Goal: Transaction & Acquisition: Purchase product/service

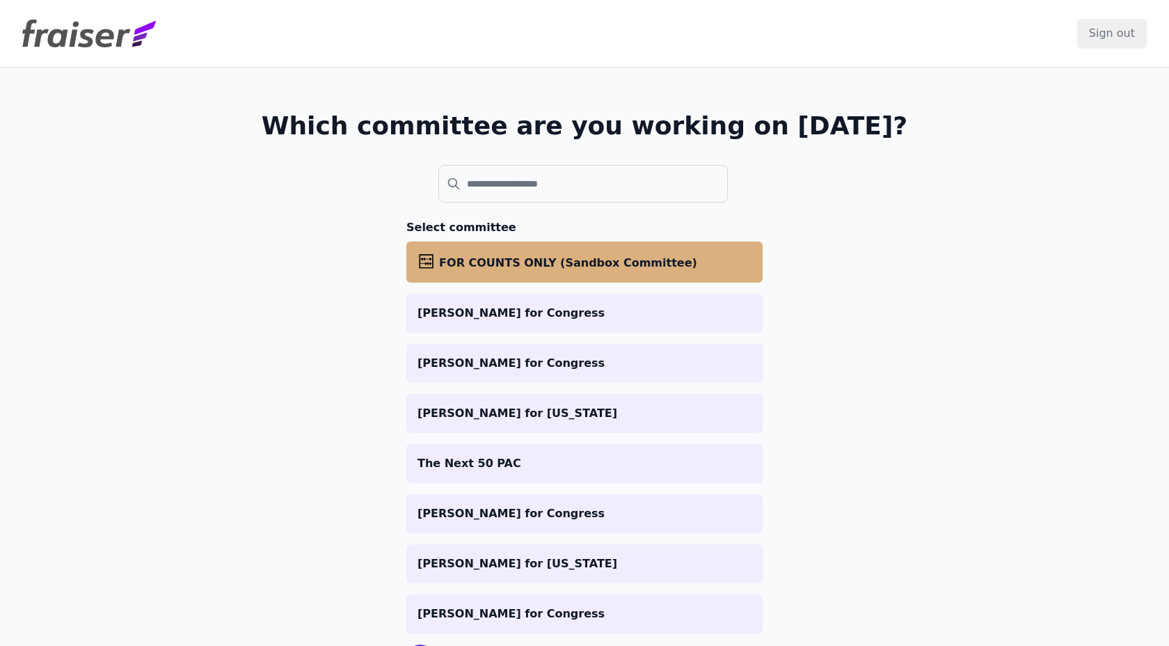
scroll to position [70, 0]
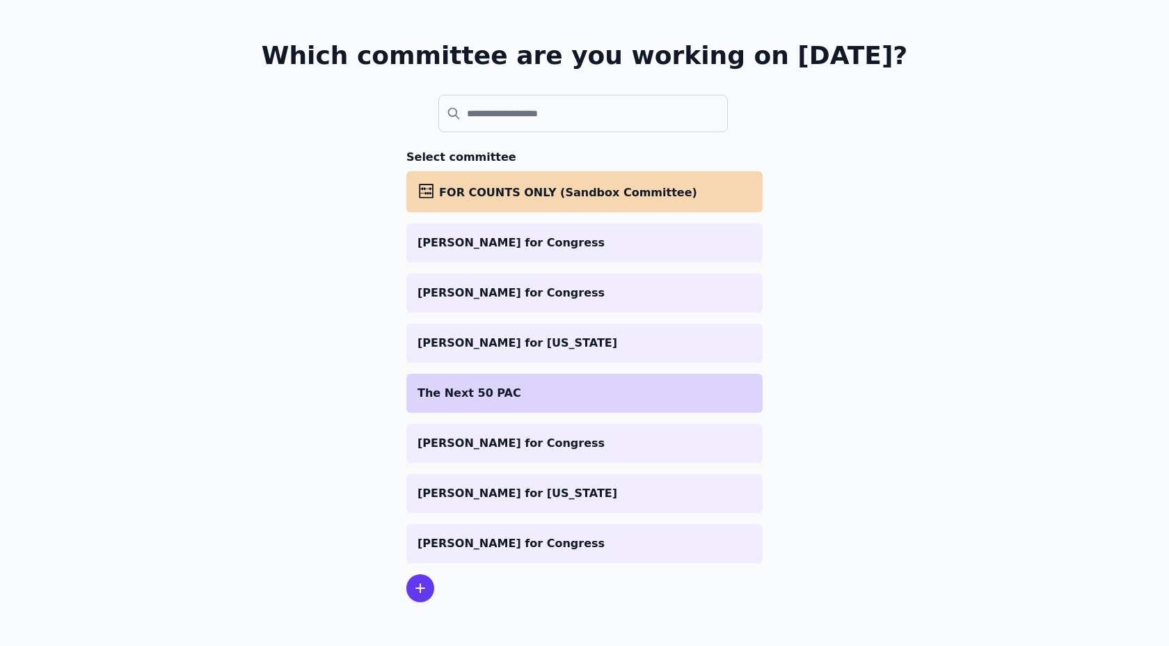
click at [480, 393] on p "The Next 50 PAC" at bounding box center [584, 393] width 334 height 17
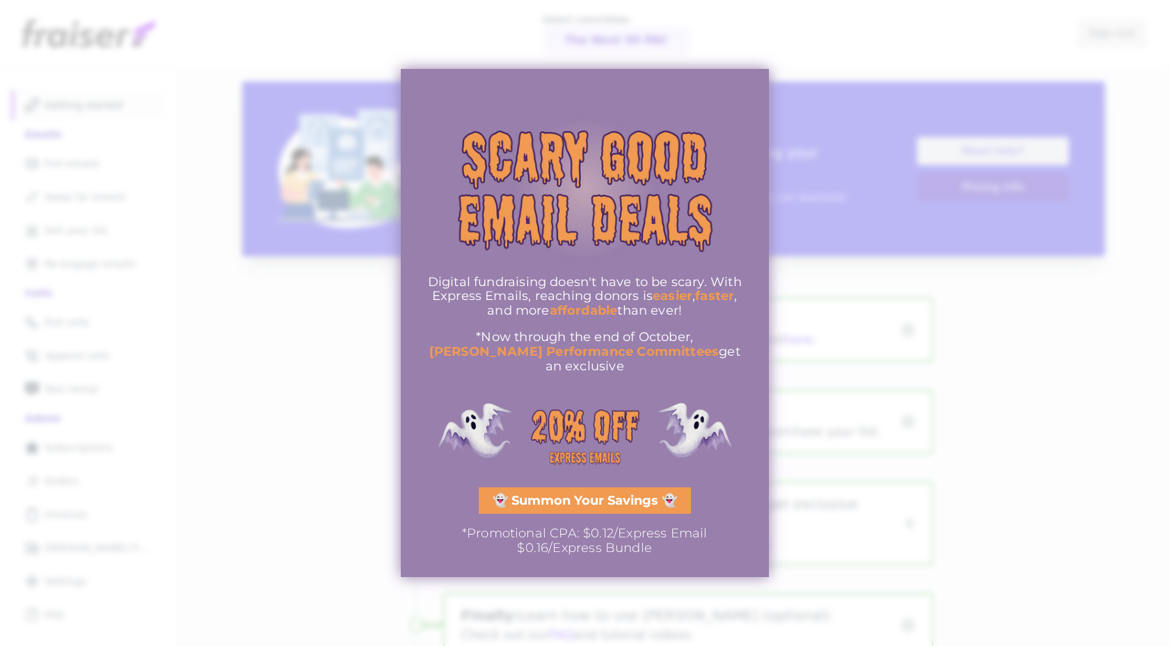
click at [174, 468] on div at bounding box center [584, 323] width 1169 height 646
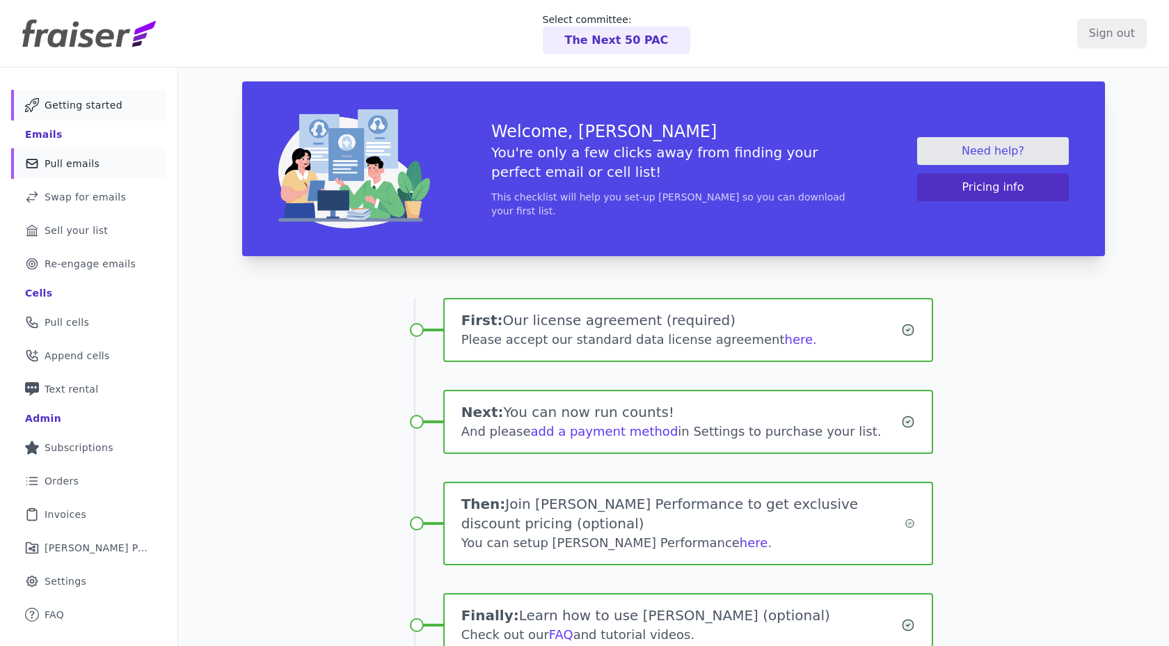
click at [41, 169] on link "Mail Icon Outline of a mail envelope Pull emails" at bounding box center [88, 163] width 155 height 31
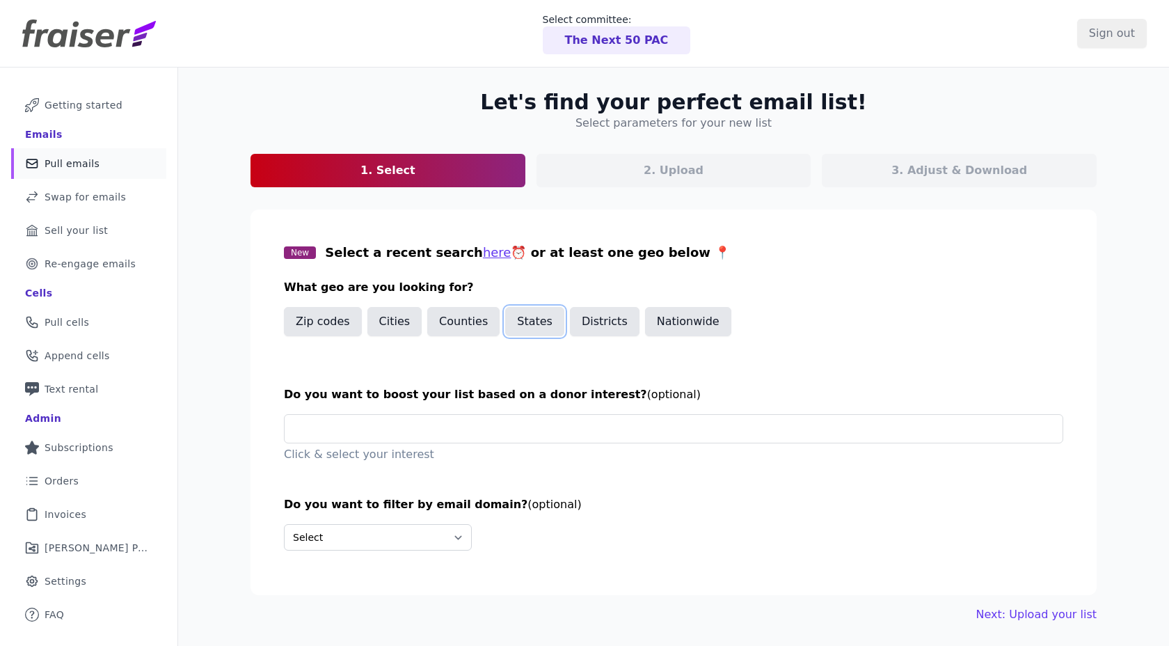
click at [534, 326] on button "States" at bounding box center [534, 321] width 59 height 29
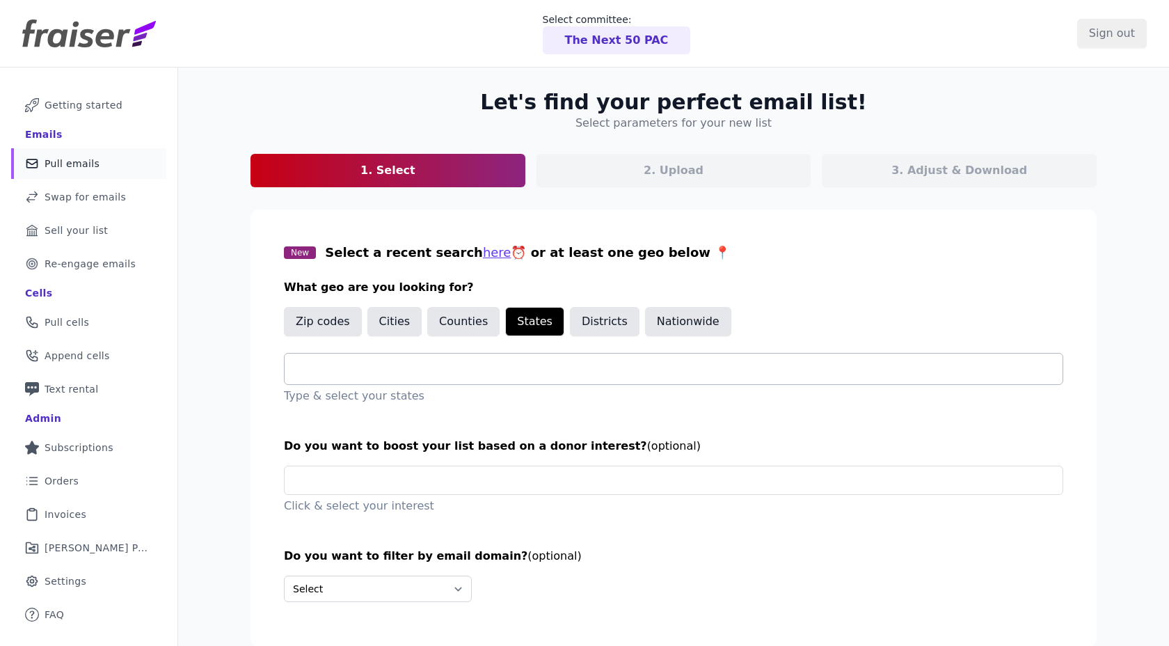
click at [475, 371] on input "text" at bounding box center [679, 368] width 767 height 17
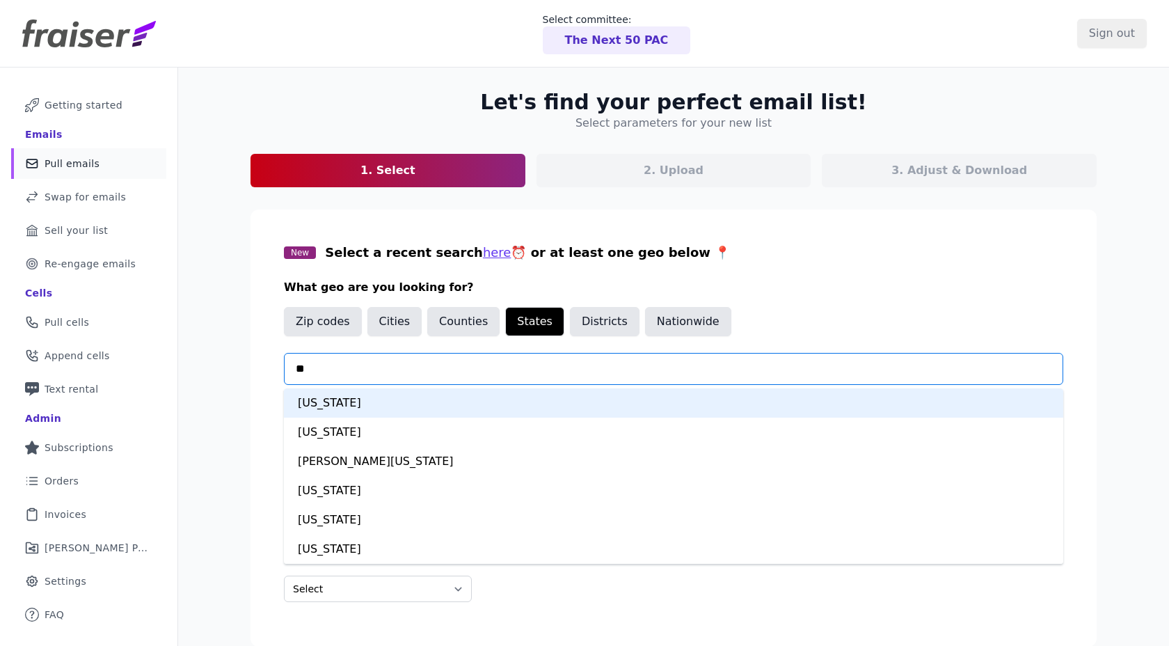
type input "***"
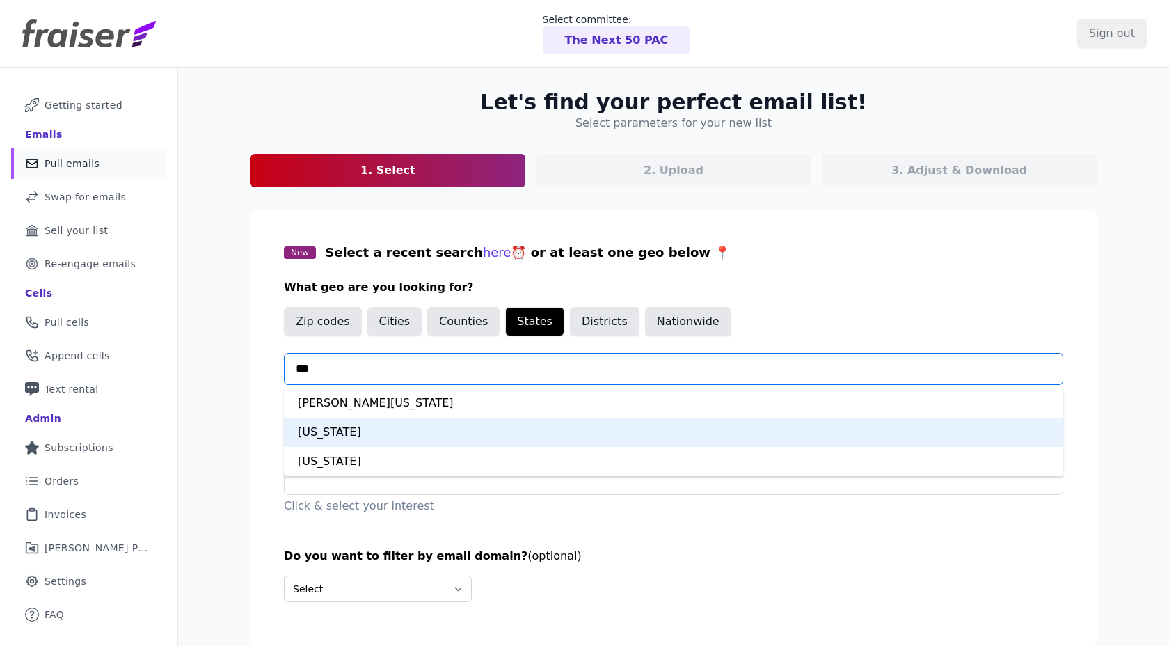
click at [351, 426] on div "Maryland" at bounding box center [673, 431] width 779 height 29
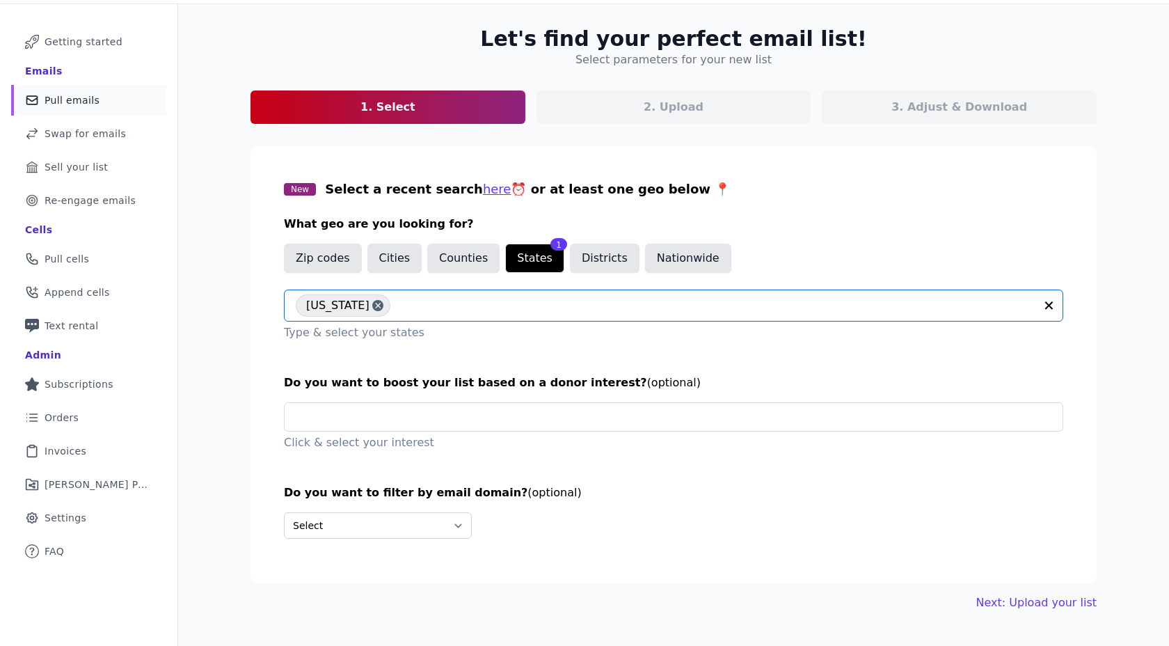
scroll to position [67, 0]
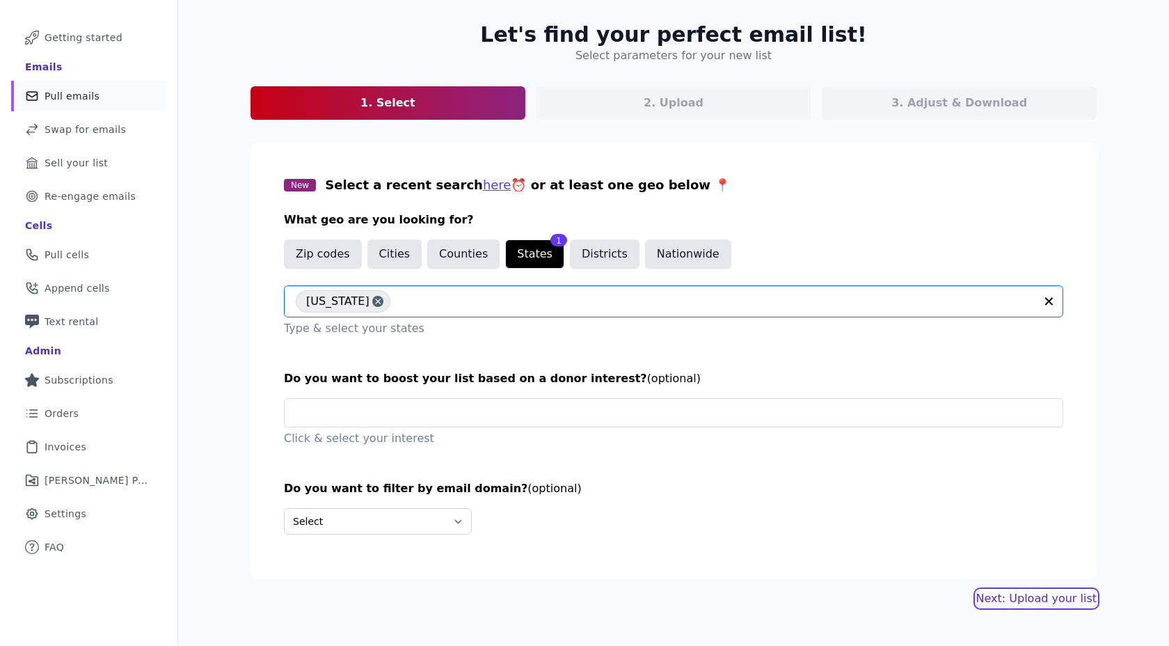
click at [1037, 596] on link "Next: Upload your list" at bounding box center [1036, 598] width 120 height 17
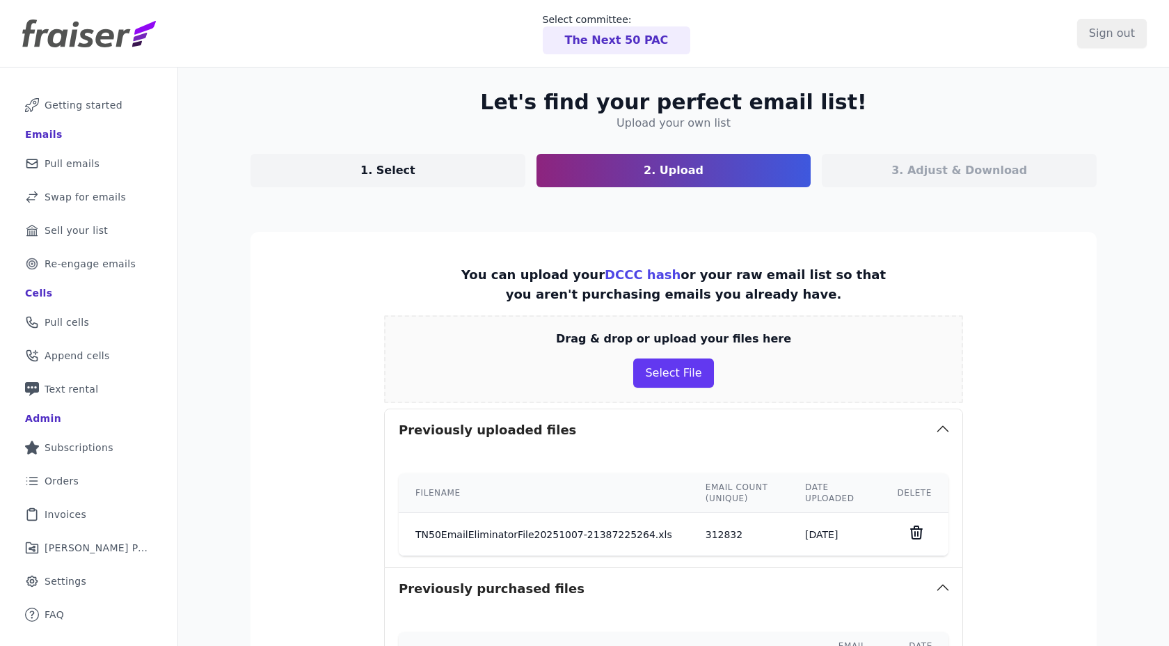
scroll to position [778, 0]
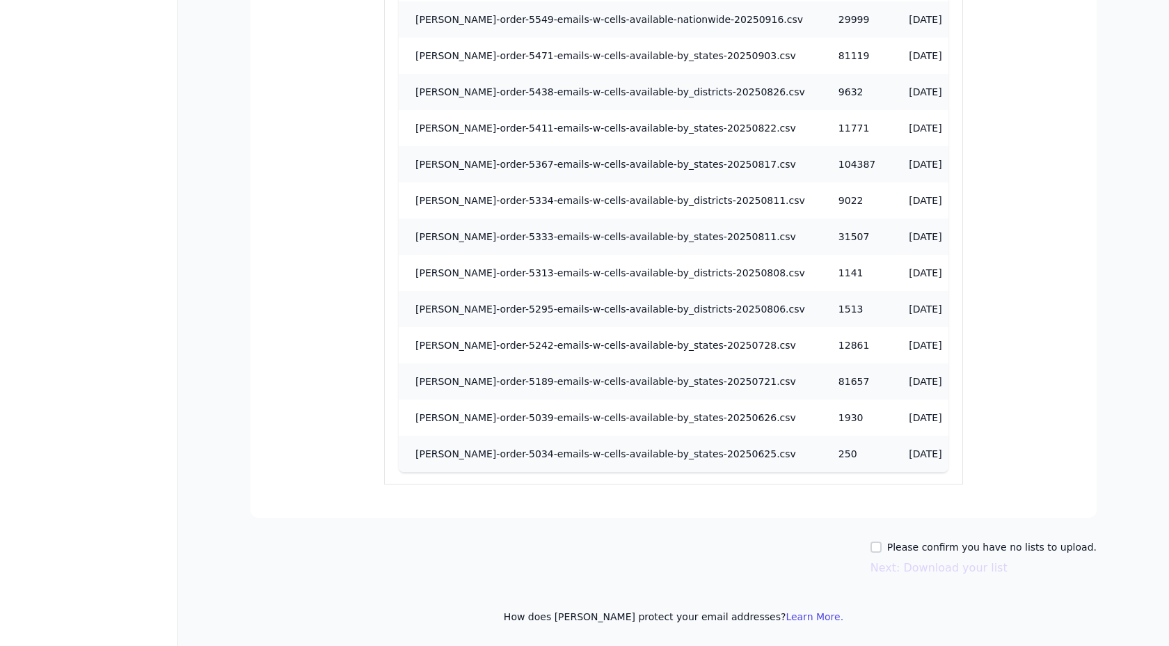
click at [898, 552] on div "Please confirm you have no lists to upload." at bounding box center [983, 547] width 226 height 14
click at [881, 548] on input "Please confirm you have no lists to upload." at bounding box center [875, 546] width 11 height 11
checkbox input "true"
click at [907, 567] on button "Next: Download your list" at bounding box center [938, 567] width 137 height 17
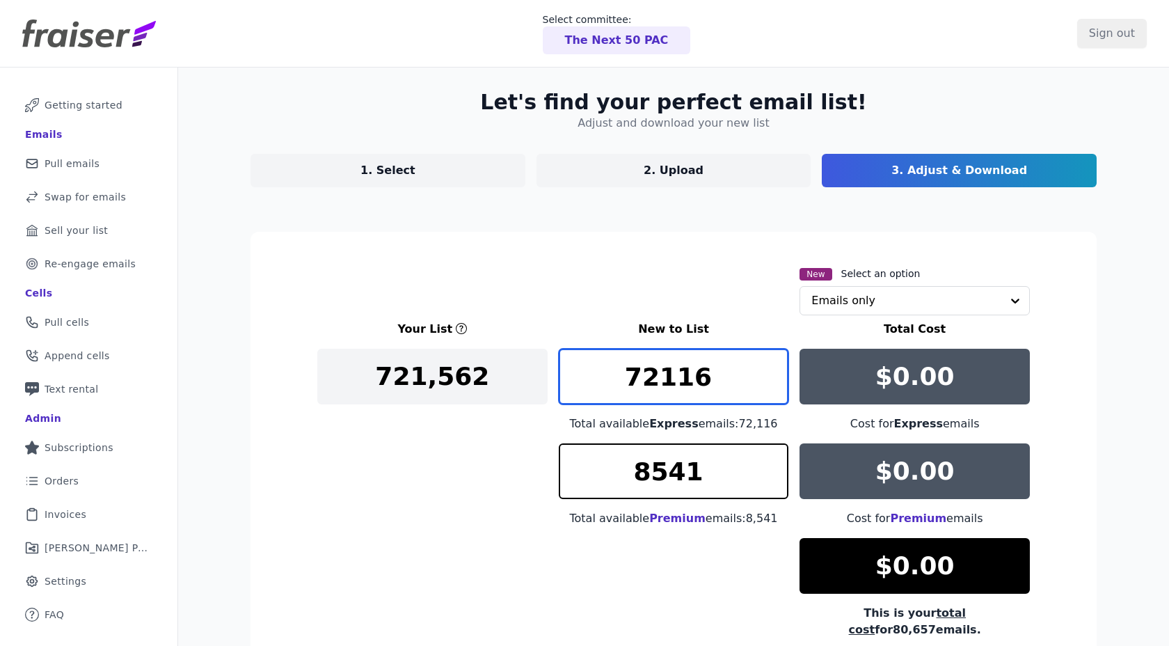
drag, startPoint x: 730, startPoint y: 376, endPoint x: 478, endPoint y: 374, distance: 251.9
click at [478, 374] on div "Your List New to List Total Cost 721,562 72116 Total available Express emails: …" at bounding box center [673, 479] width 712 height 317
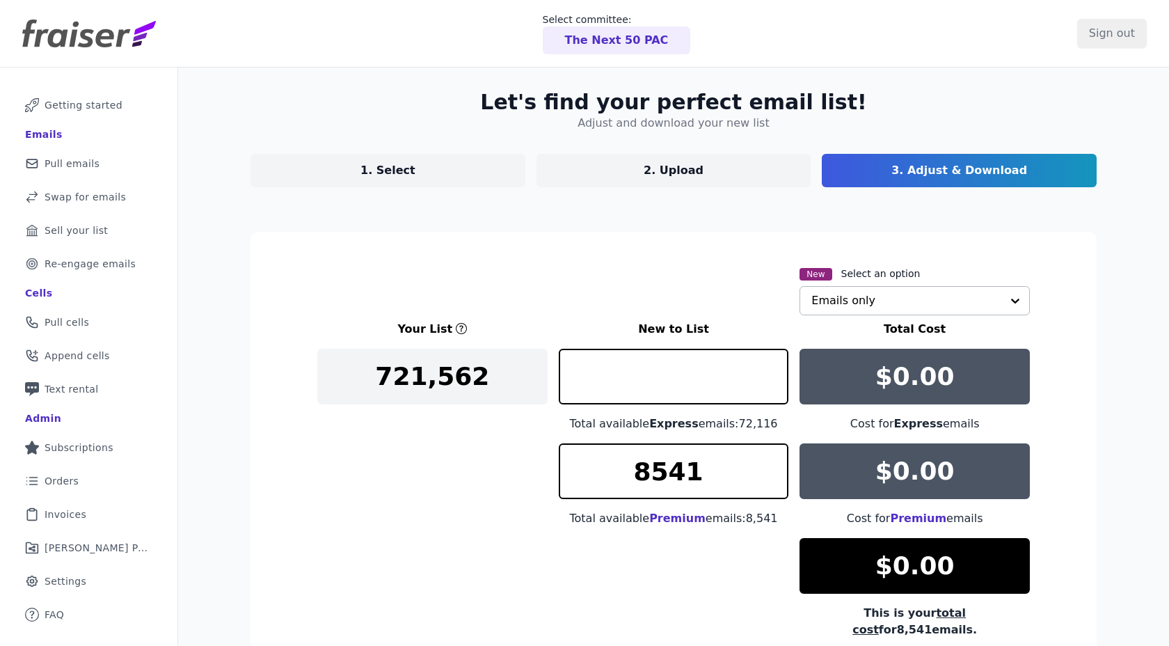
type input "0"
click at [877, 308] on input "text" at bounding box center [906, 301] width 190 height 28
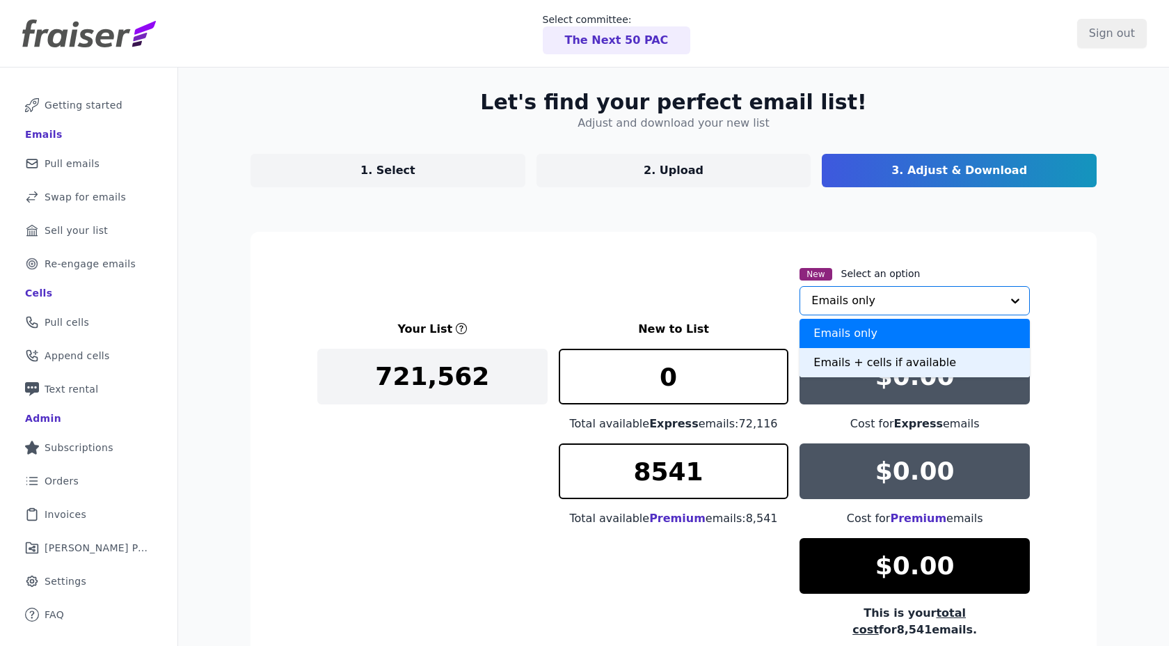
click at [858, 366] on div "Emails + cells if available" at bounding box center [914, 362] width 230 height 29
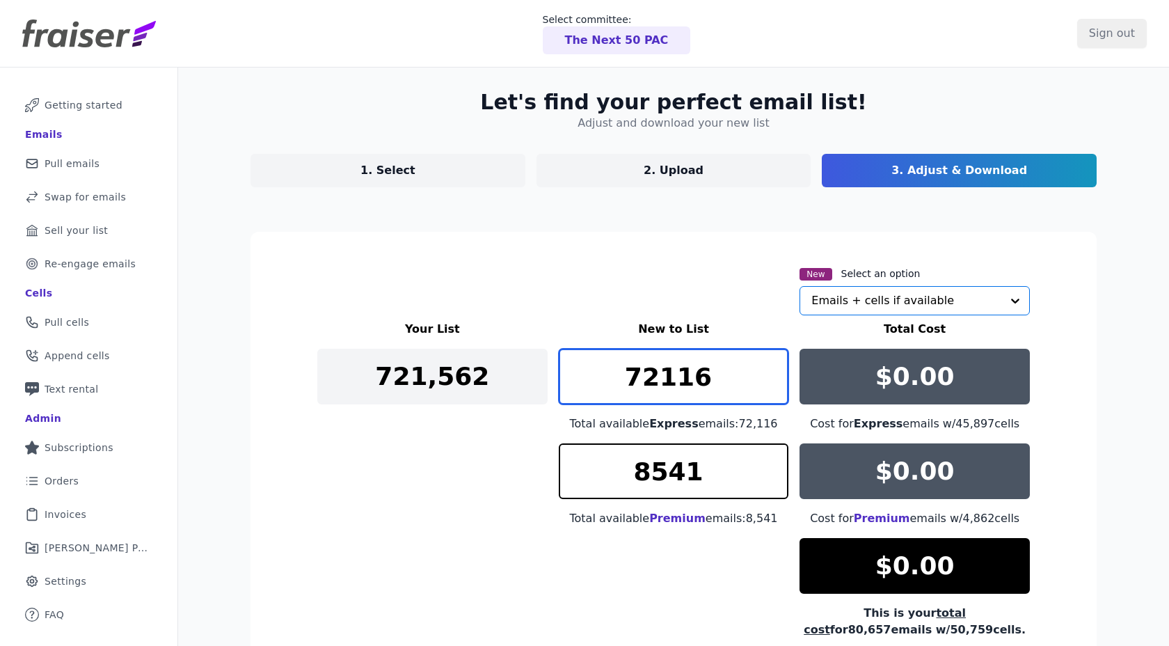
click at [719, 383] on input "72116" at bounding box center [674, 377] width 230 height 56
drag, startPoint x: 719, startPoint y: 383, endPoint x: 568, endPoint y: 355, distance: 154.1
click at [568, 355] on input "72116" at bounding box center [674, 377] width 230 height 56
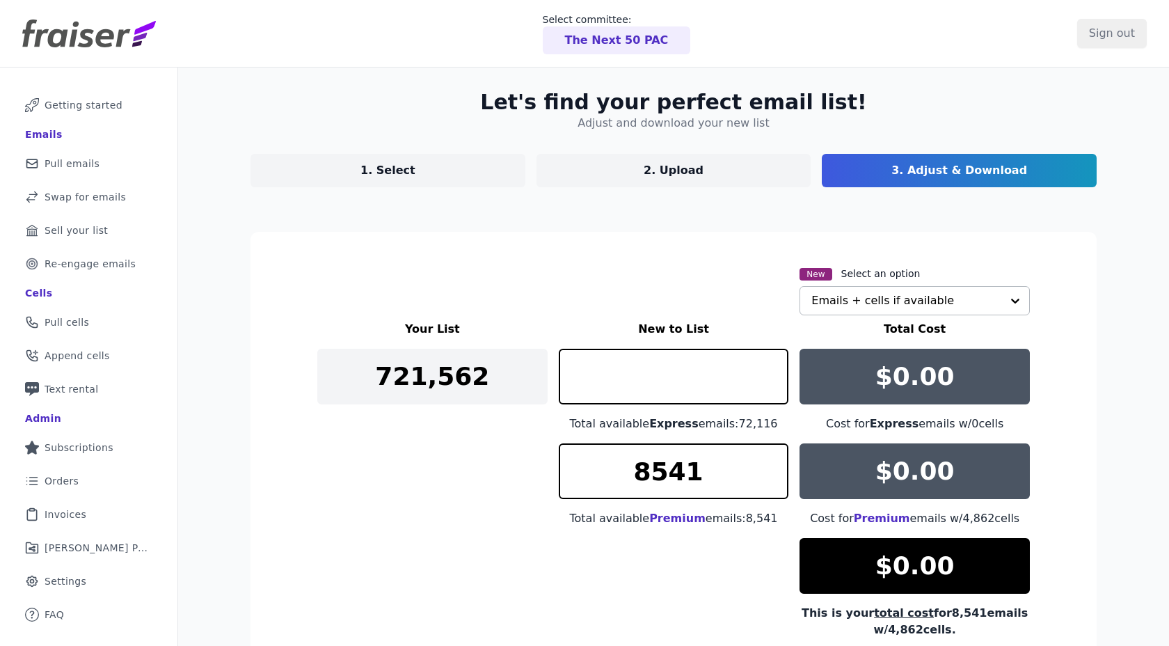
type input "0"
click at [598, 282] on div "New Select an option Emails + cells if available" at bounding box center [673, 290] width 712 height 50
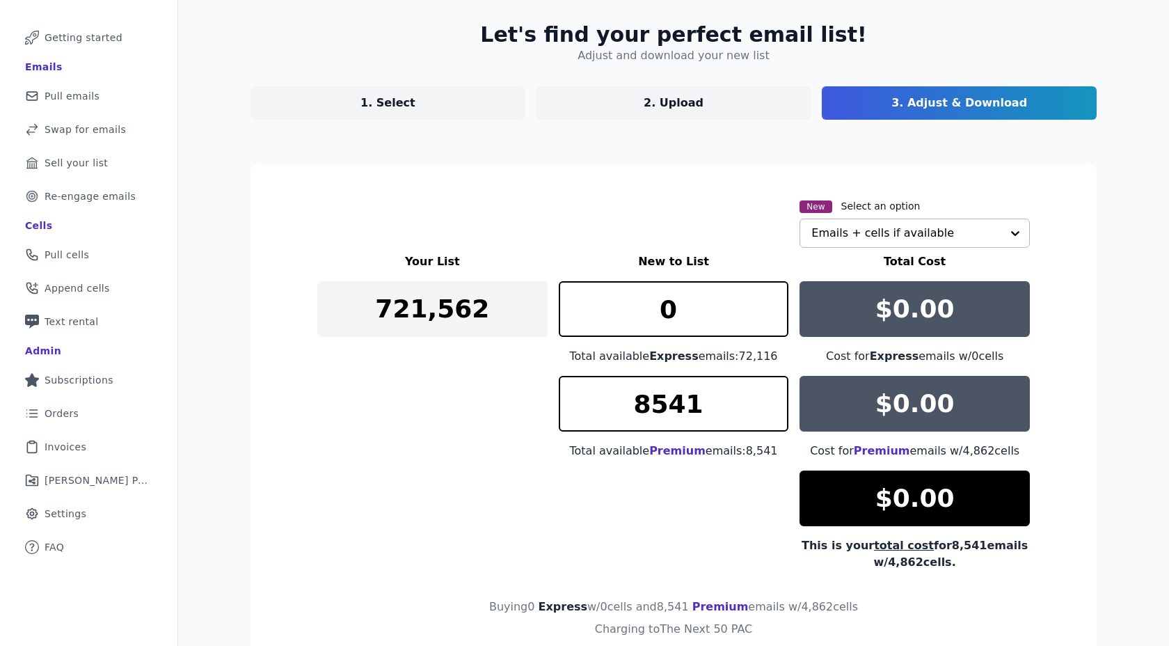
scroll to position [156, 0]
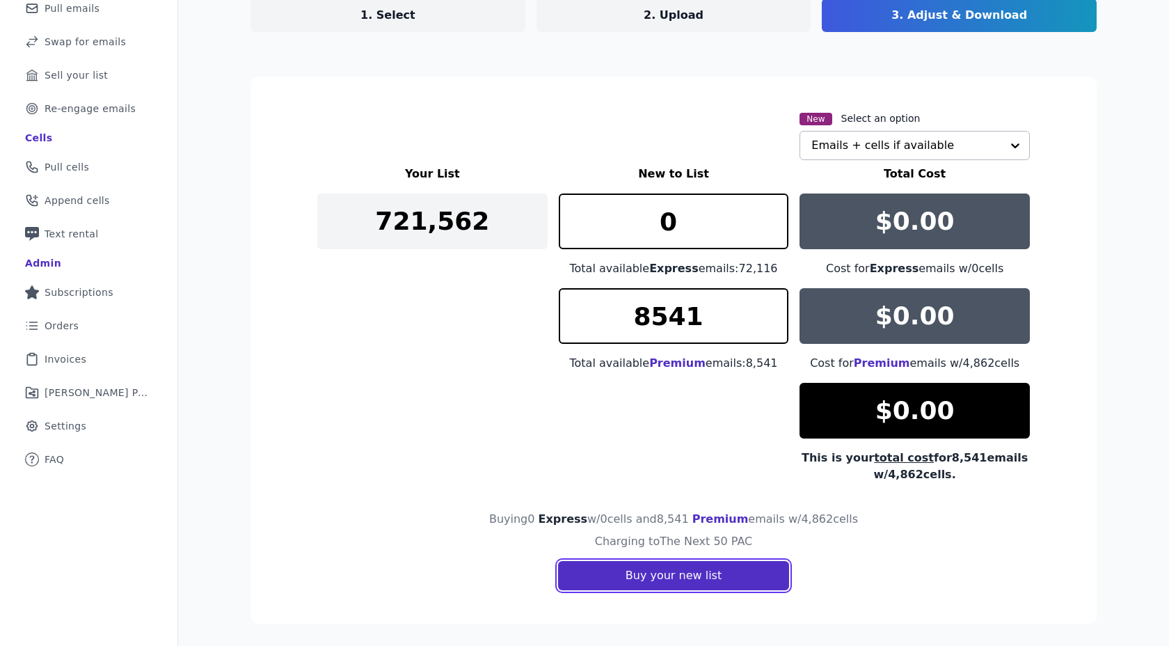
click at [622, 575] on button "Buy your new list" at bounding box center [673, 575] width 231 height 29
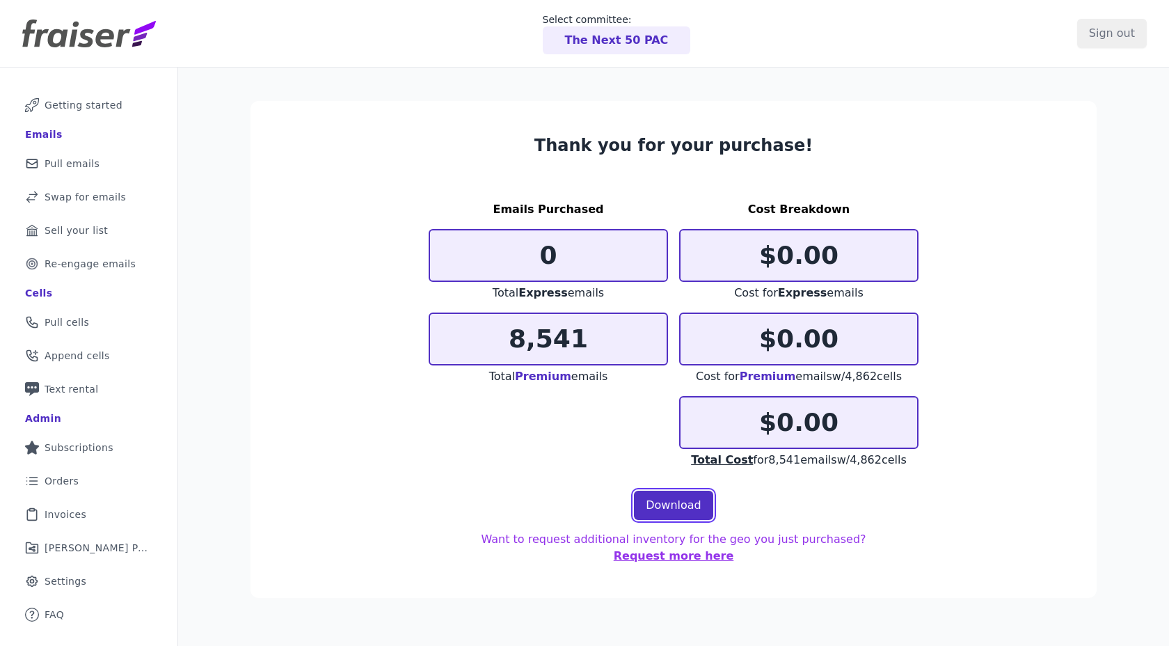
click at [685, 497] on link "Download" at bounding box center [673, 504] width 79 height 29
